Goal: Navigation & Orientation: Find specific page/section

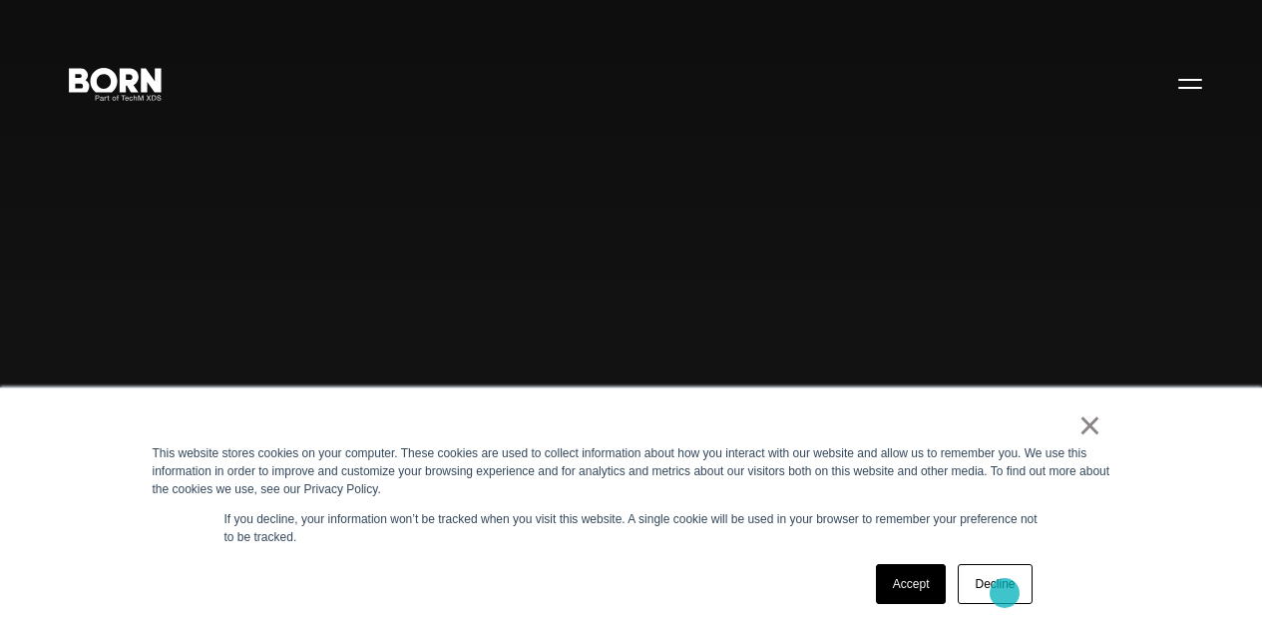
click at [1005, 592] on link "Decline" at bounding box center [995, 584] width 74 height 40
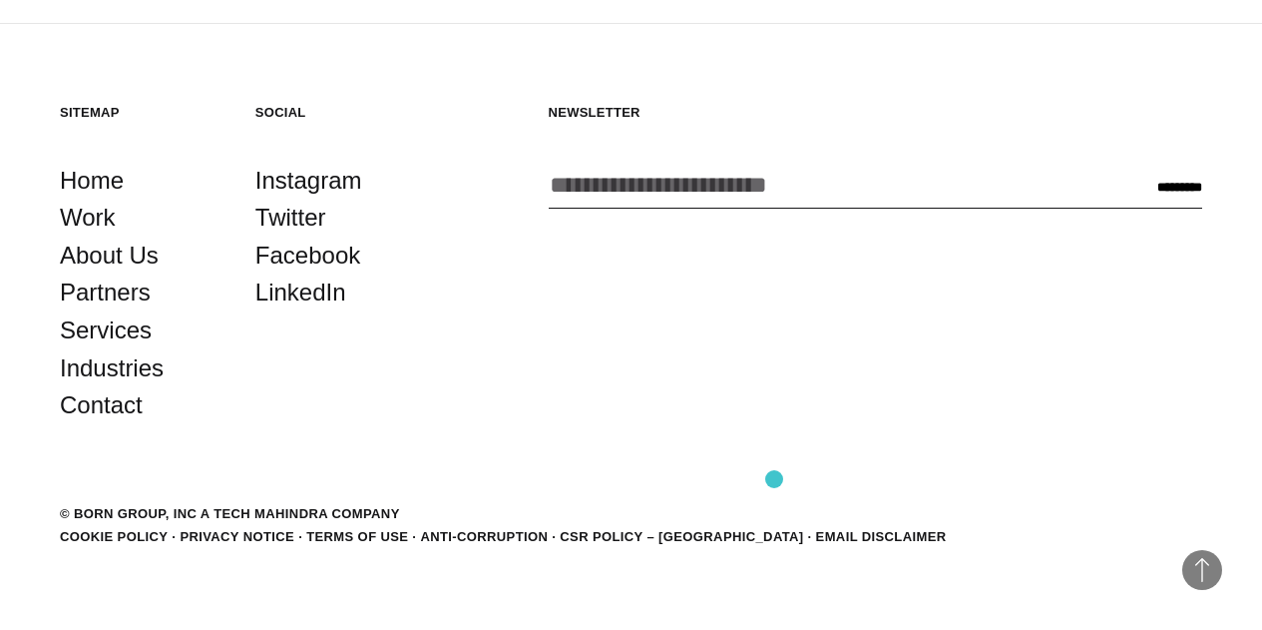
scroll to position [4781, 0]
click at [132, 274] on link "About Us" at bounding box center [109, 255] width 99 height 38
click at [143, 424] on link "Contact" at bounding box center [101, 405] width 83 height 38
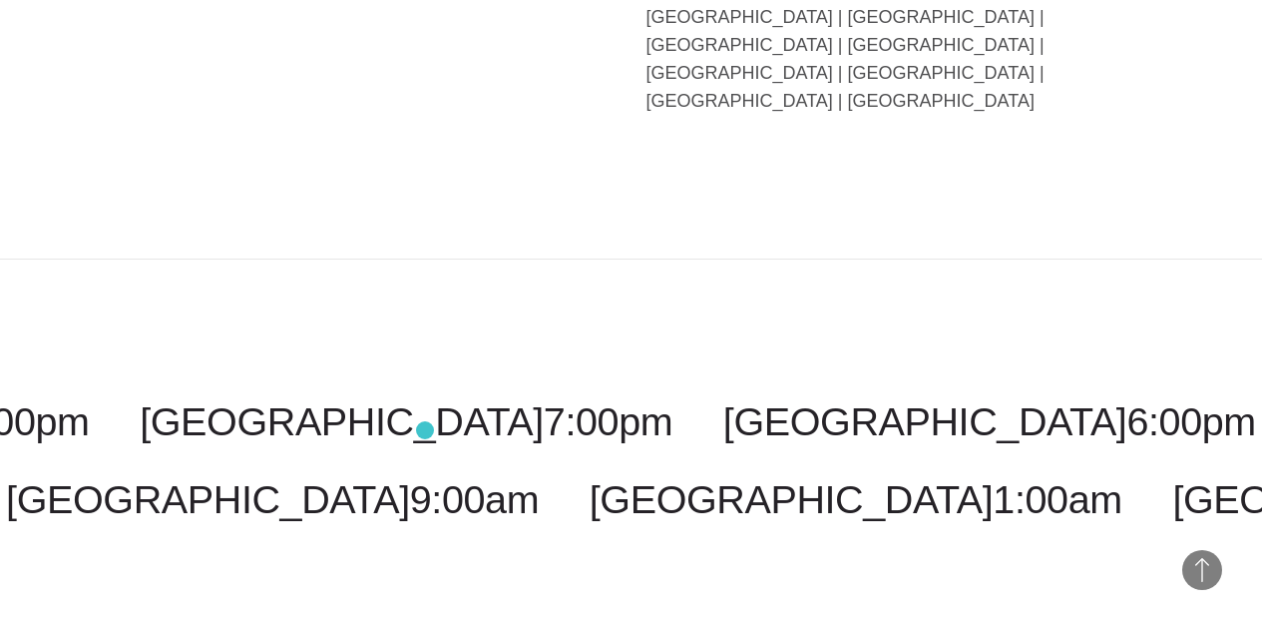
scroll to position [5058, 0]
